Goal: Transaction & Acquisition: Purchase product/service

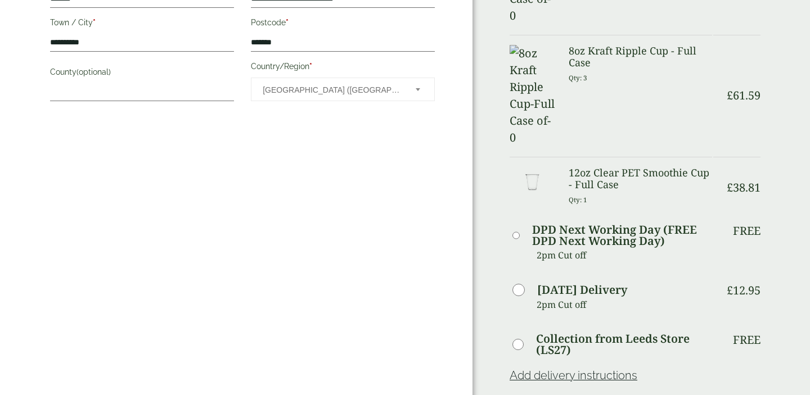
scroll to position [606, 0]
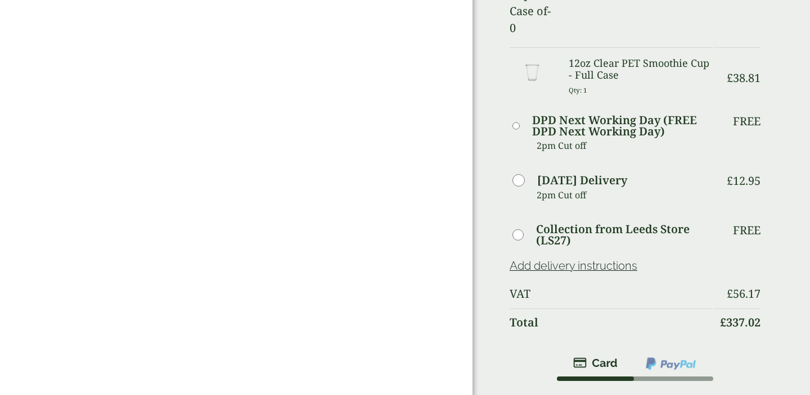
scroll to position [723, 0]
